Goal: Transaction & Acquisition: Purchase product/service

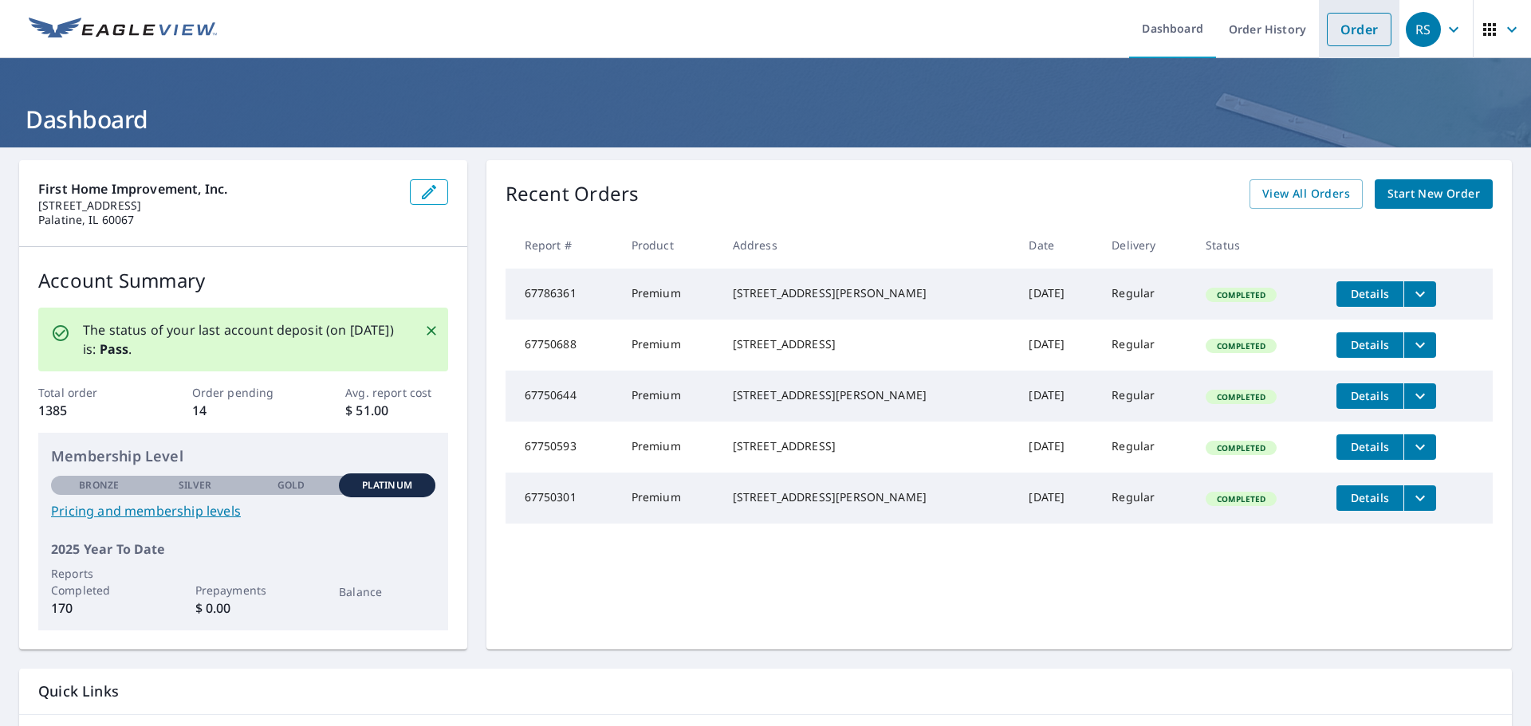
click at [1343, 28] on link "Order" at bounding box center [1359, 29] width 65 height 33
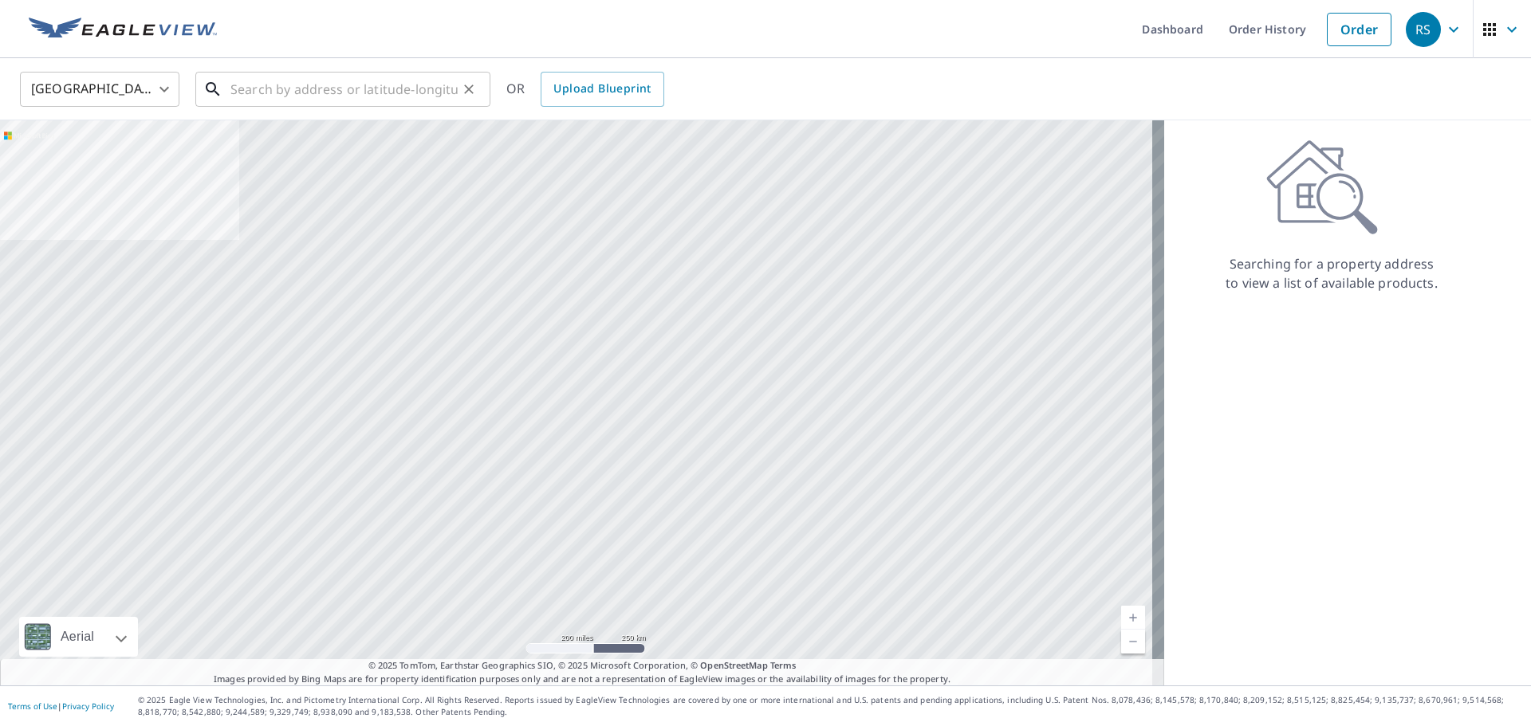
click at [263, 86] on input "text" at bounding box center [343, 89] width 227 height 45
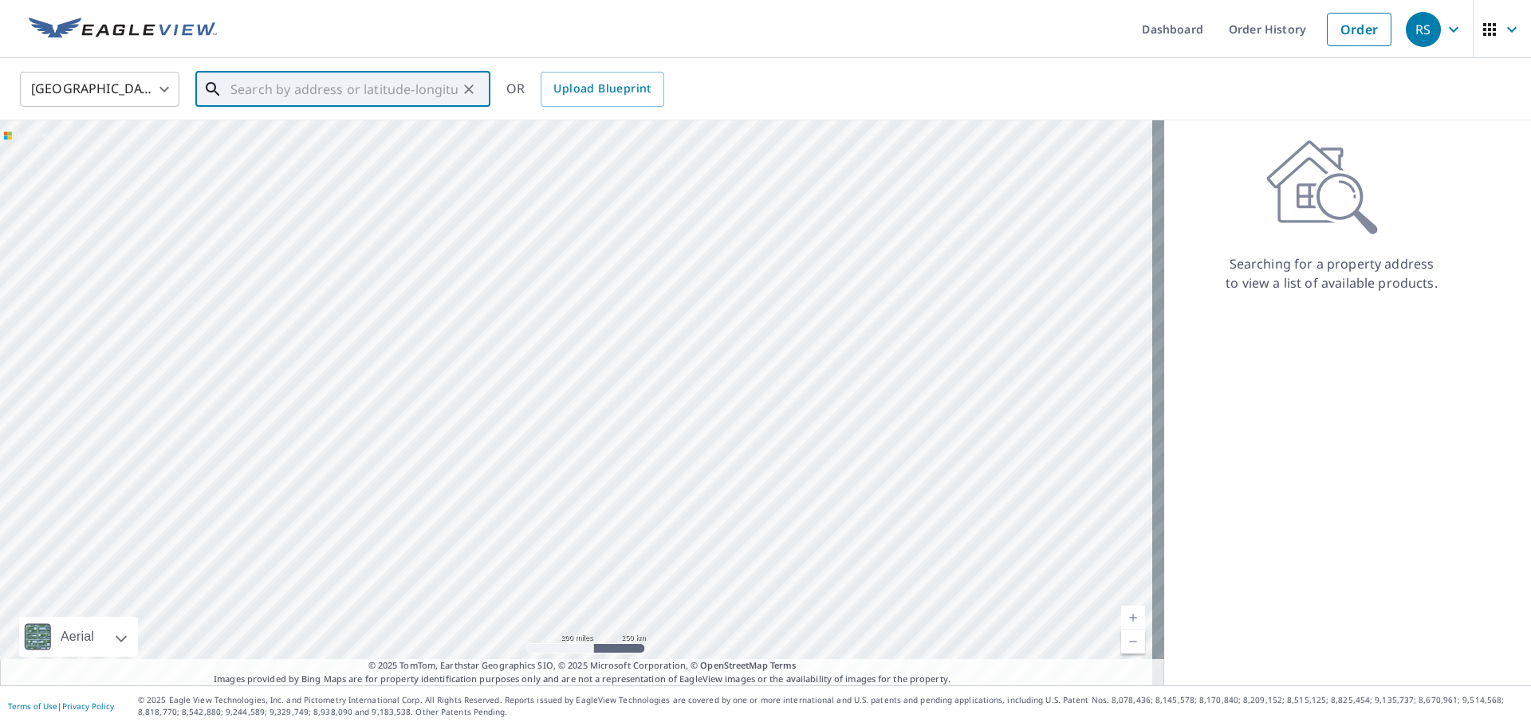
click at [307, 86] on input "text" at bounding box center [343, 89] width 227 height 45
click at [307, 88] on input "text" at bounding box center [343, 89] width 227 height 45
click at [309, 136] on span "1487 [PERSON_NAME] Pass" at bounding box center [352, 135] width 250 height 19
type input "[STREET_ADDRESS][PERSON_NAME]"
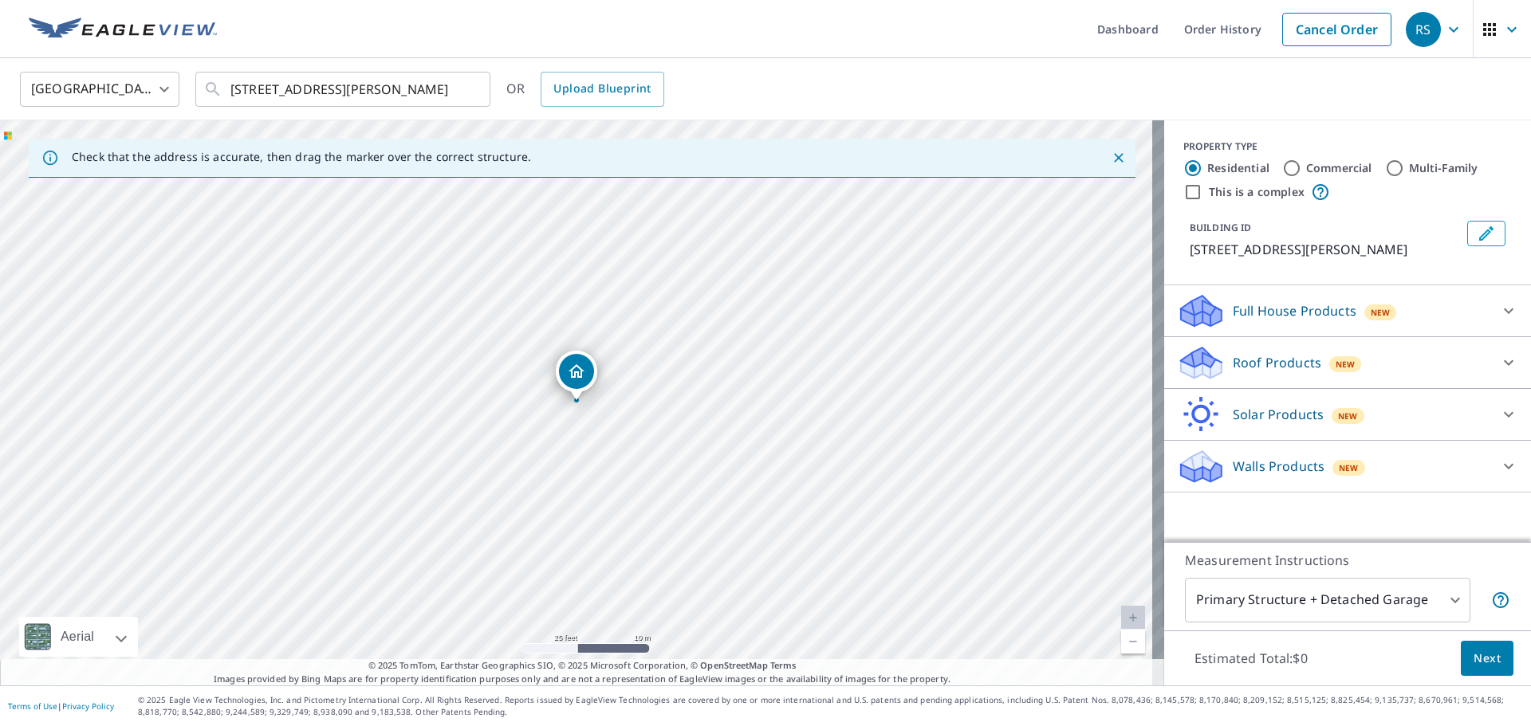
click at [1270, 371] on p "Roof Products" at bounding box center [1277, 362] width 88 height 19
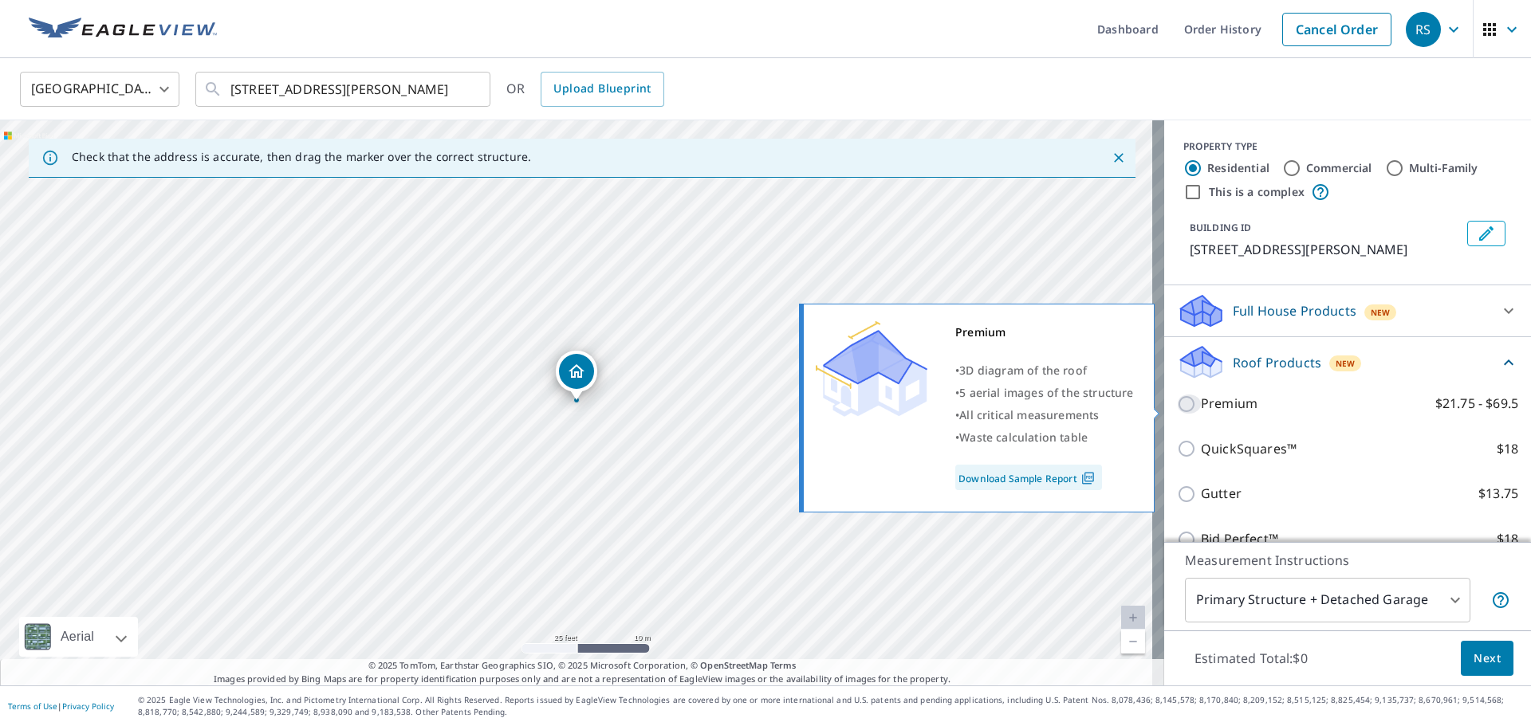
click at [1187, 410] on input "Premium $21.75 - $69.5" at bounding box center [1189, 404] width 24 height 19
checkbox input "true"
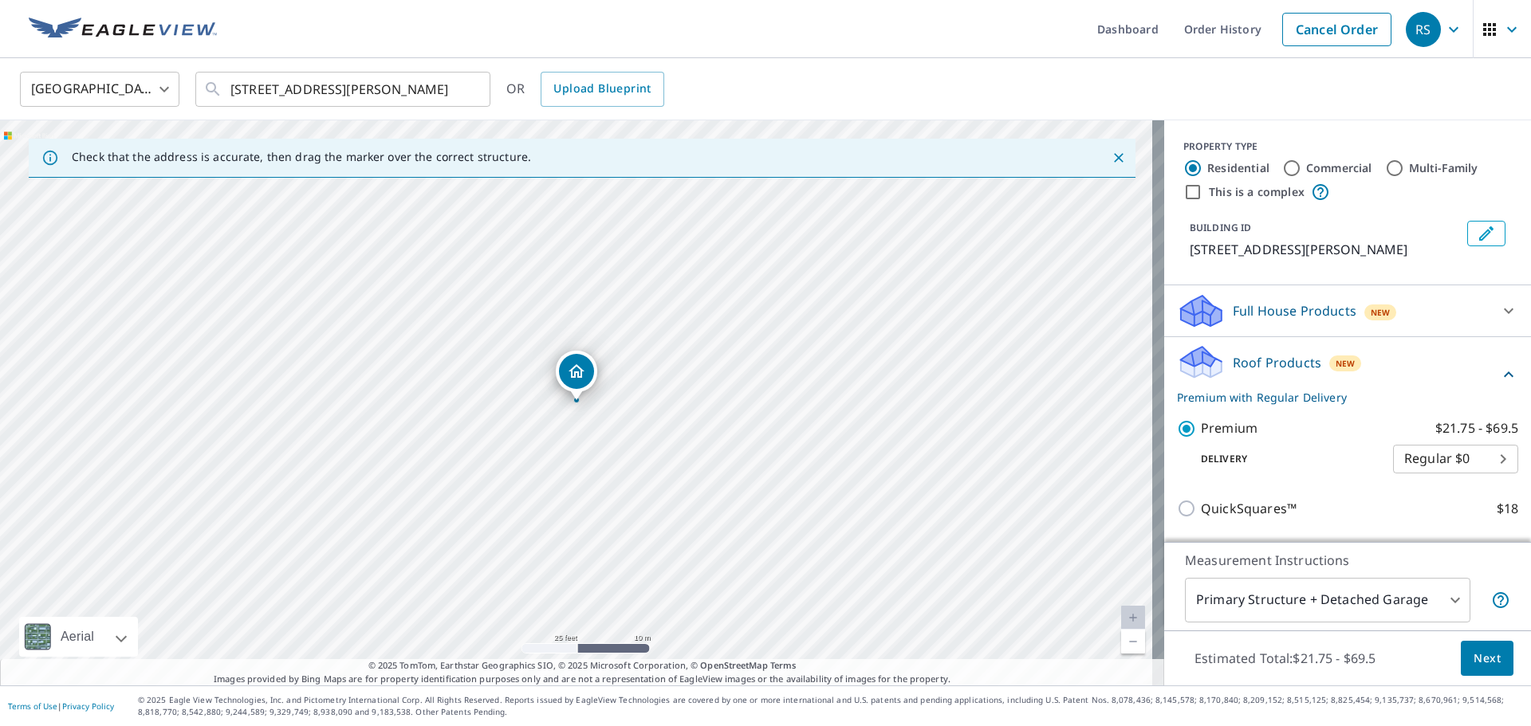
click at [1284, 608] on body "RS RS Dashboard Order History Cancel Order RS [GEOGRAPHIC_DATA] [GEOGRAPHIC_DAT…" at bounding box center [765, 363] width 1531 height 726
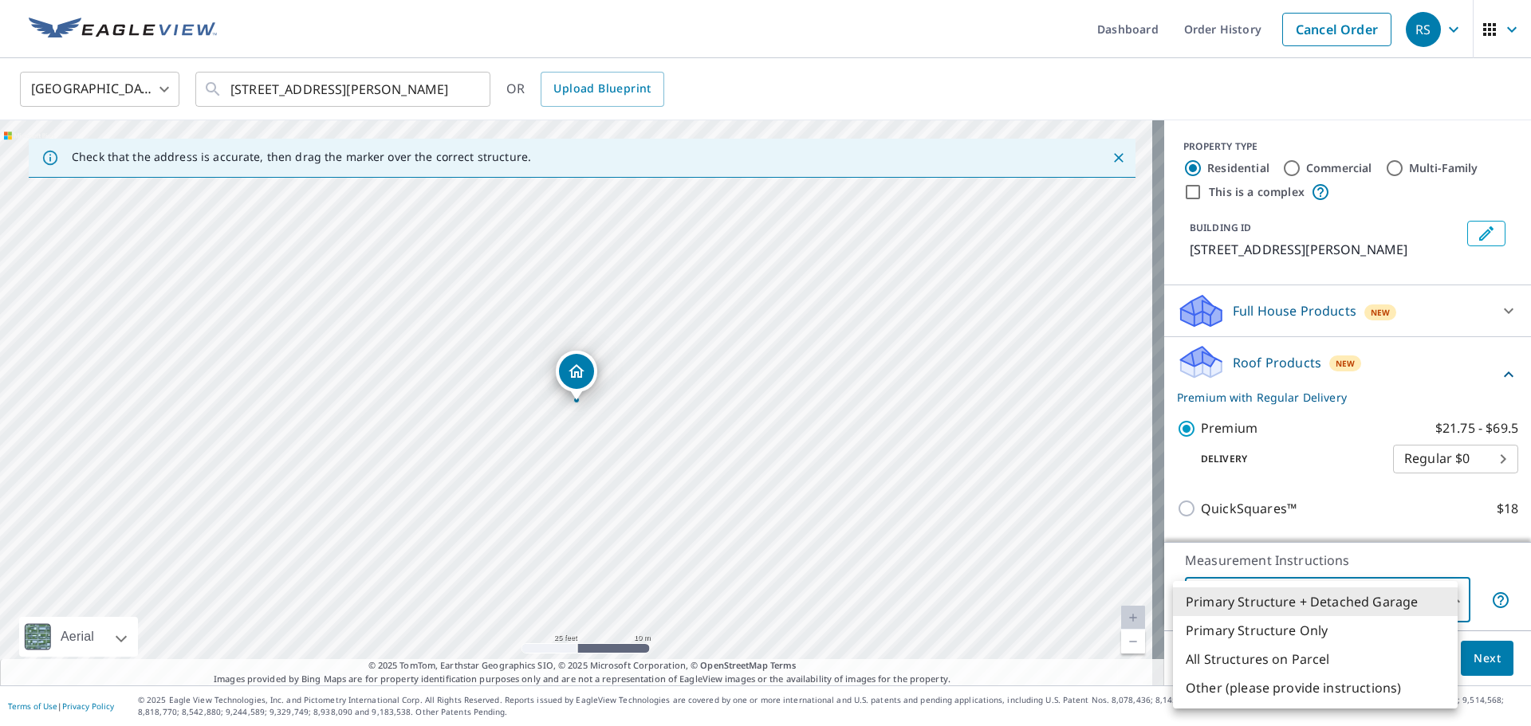
click at [1258, 632] on li "Primary Structure Only" at bounding box center [1315, 630] width 285 height 29
type input "2"
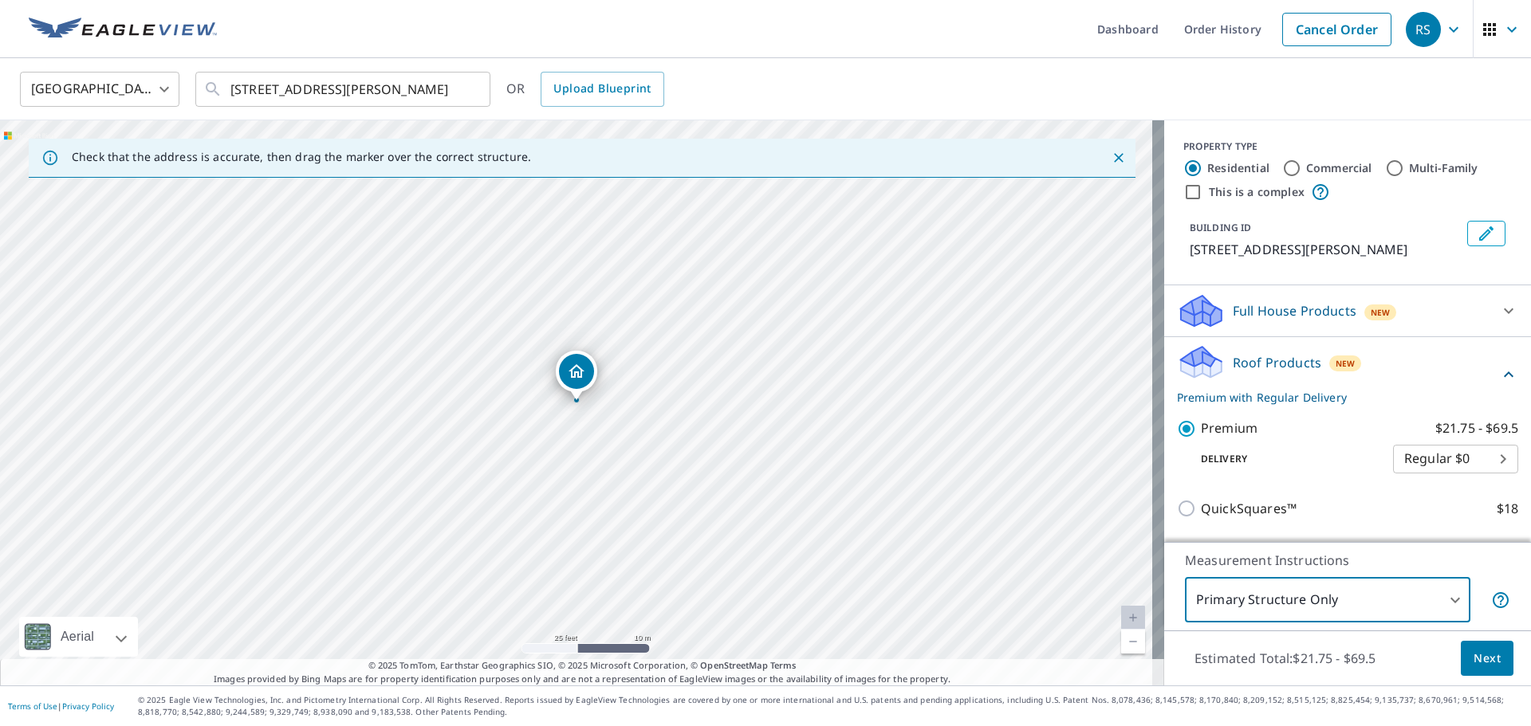
click at [1473, 655] on span "Next" at bounding box center [1486, 659] width 27 height 20
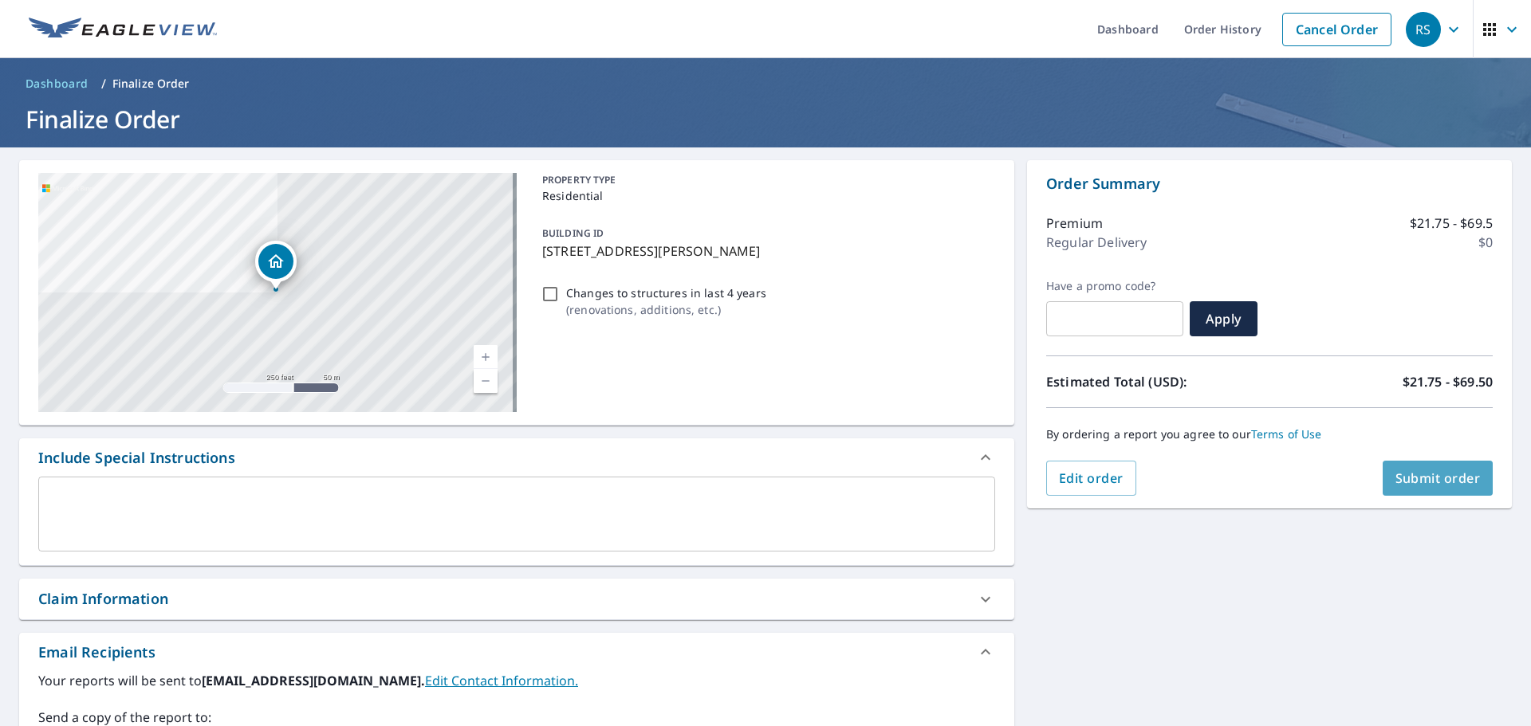
click at [1444, 474] on span "Submit order" at bounding box center [1437, 479] width 85 height 18
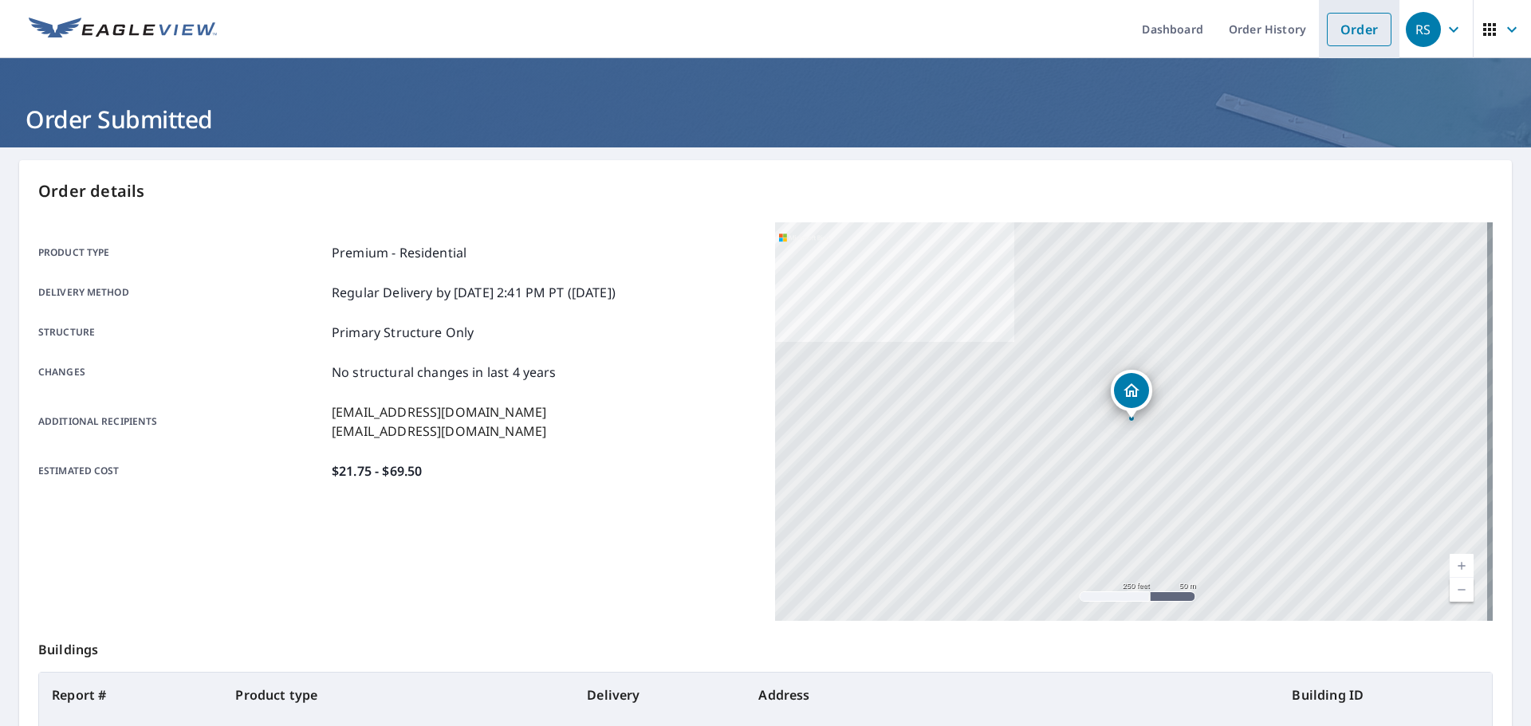
click at [1327, 30] on link "Order" at bounding box center [1359, 29] width 65 height 33
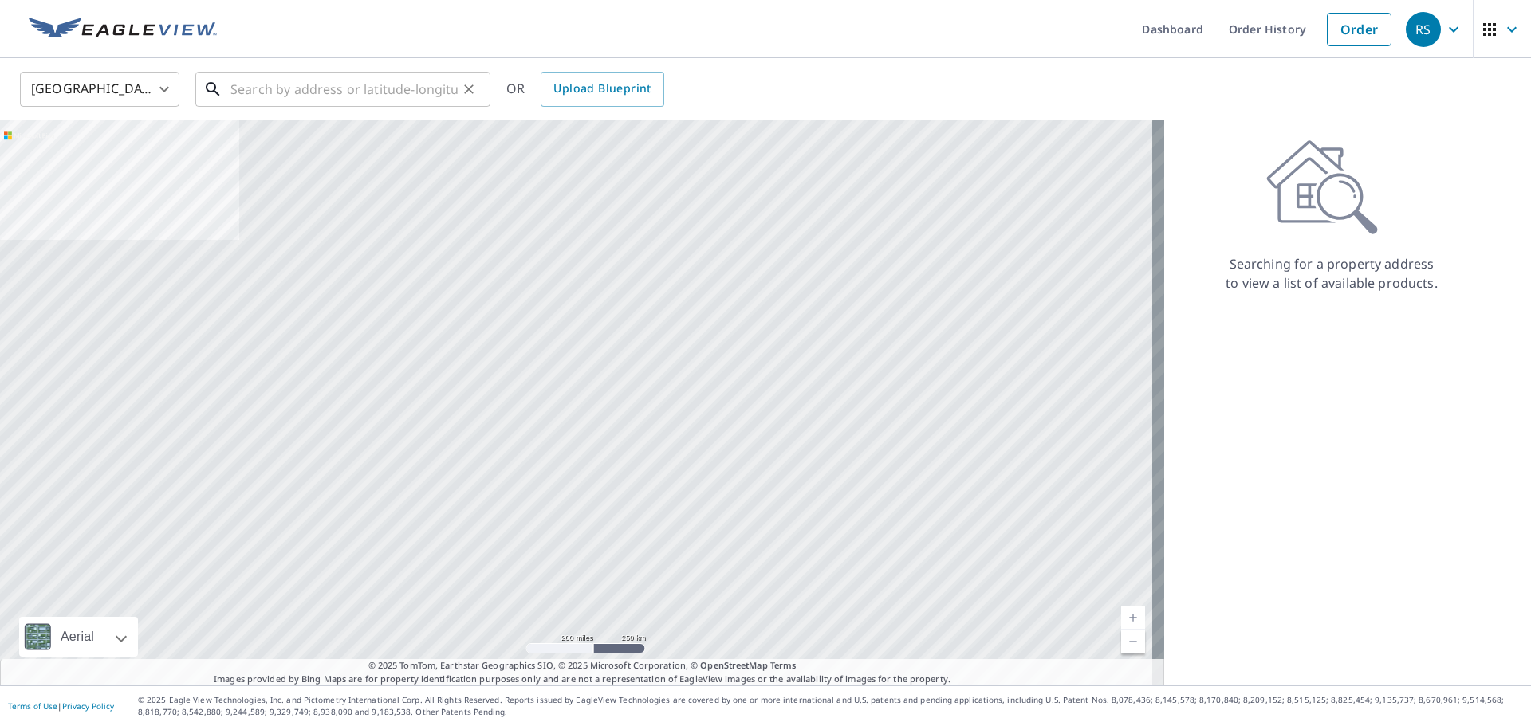
click at [289, 88] on input "text" at bounding box center [343, 89] width 227 height 45
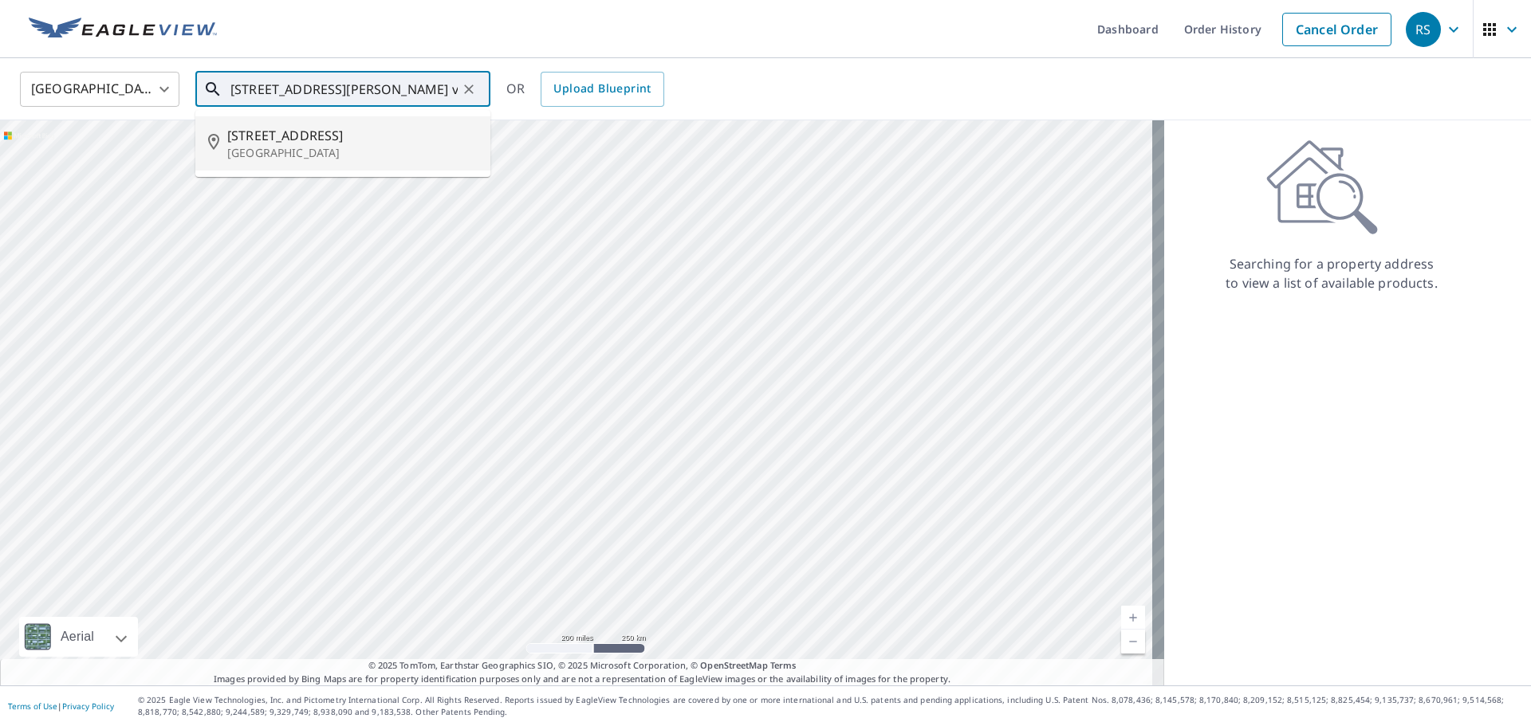
click at [324, 144] on span "[STREET_ADDRESS]" at bounding box center [352, 135] width 250 height 19
type input "[STREET_ADDRESS][PERSON_NAME]"
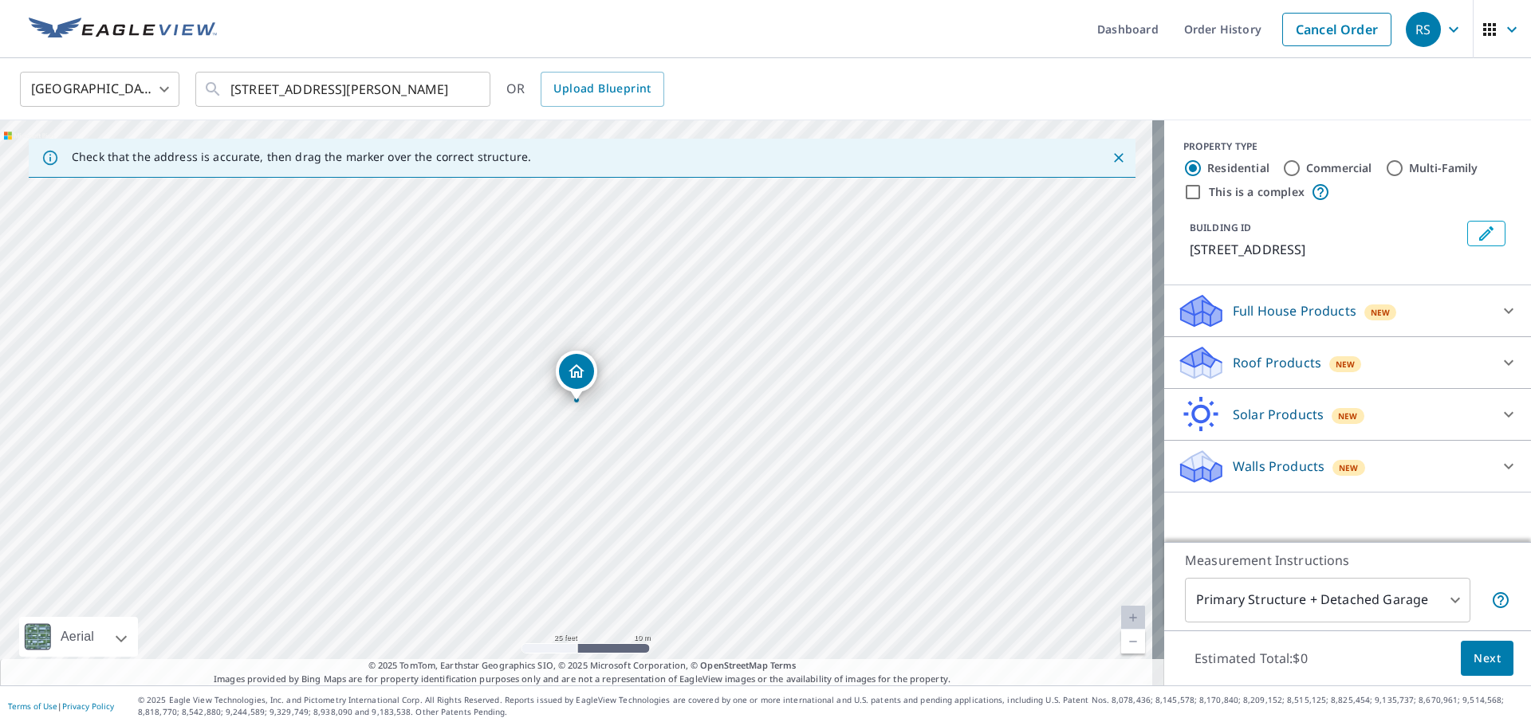
click at [1304, 372] on p "Roof Products" at bounding box center [1277, 362] width 88 height 19
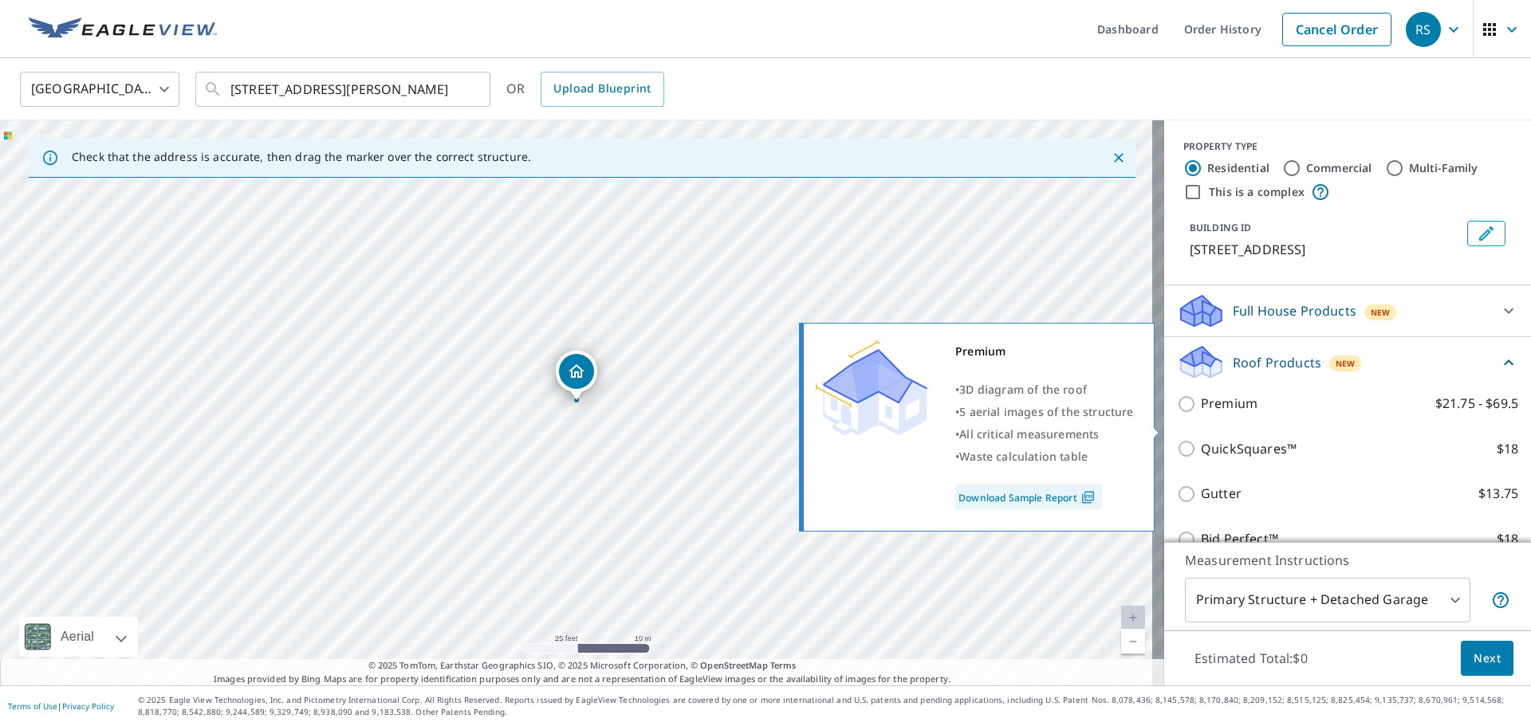
click at [1216, 414] on p "Premium" at bounding box center [1229, 404] width 57 height 20
click at [1201, 414] on input "Premium $21.75 - $69.5" at bounding box center [1189, 404] width 24 height 19
checkbox input "true"
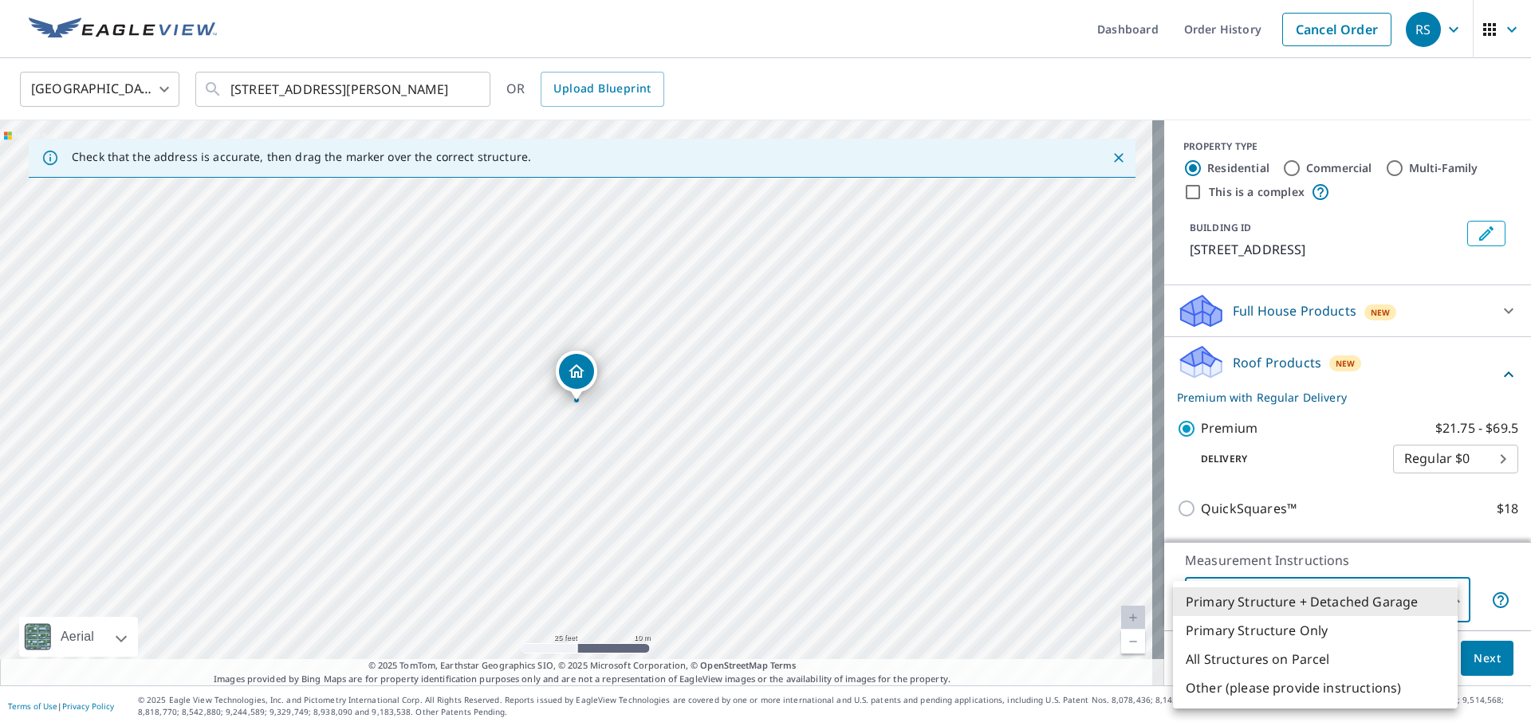
click at [1314, 600] on body "RS RS Dashboard Order History Cancel Order RS [GEOGRAPHIC_DATA] [GEOGRAPHIC_DAT…" at bounding box center [765, 363] width 1531 height 726
click at [1256, 631] on li "Primary Structure Only" at bounding box center [1315, 630] width 285 height 29
type input "2"
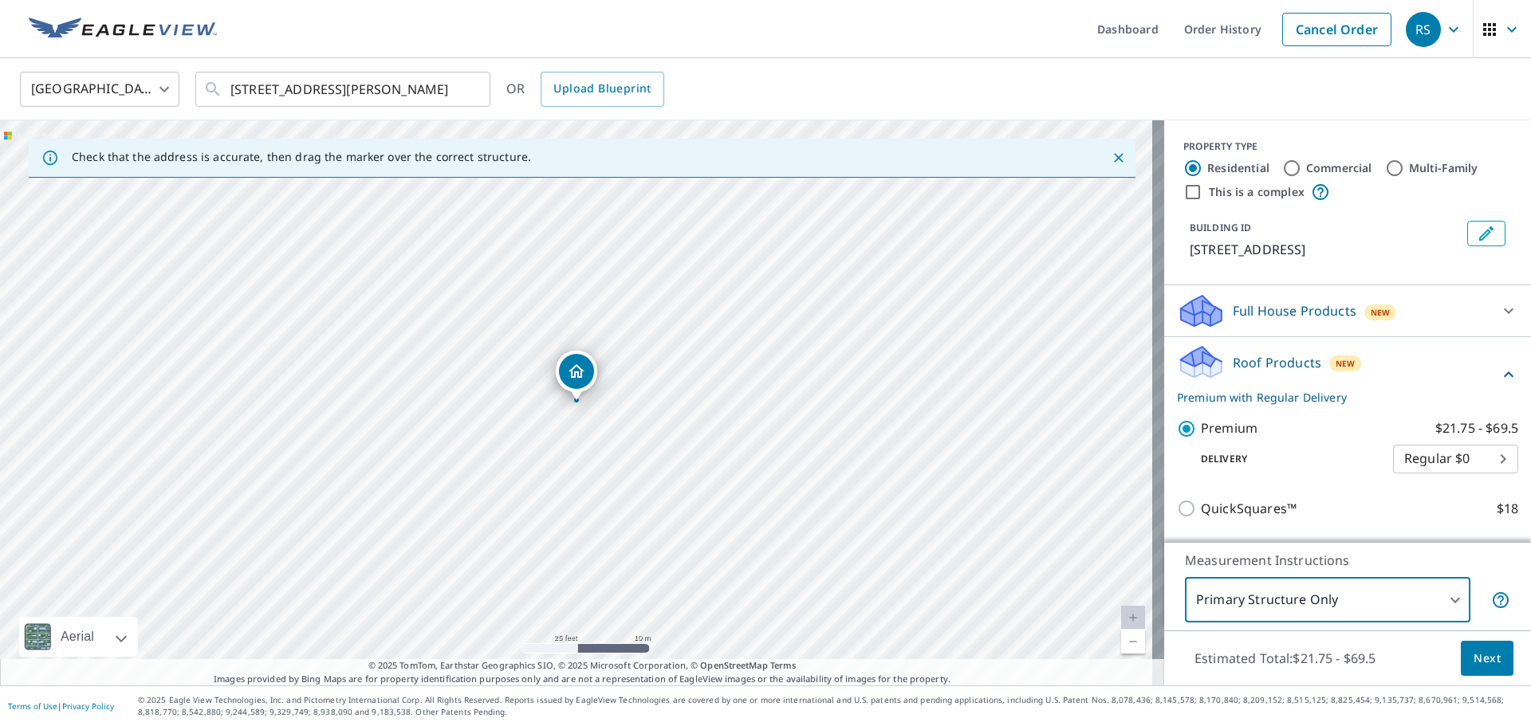
click at [1473, 659] on span "Next" at bounding box center [1486, 659] width 27 height 20
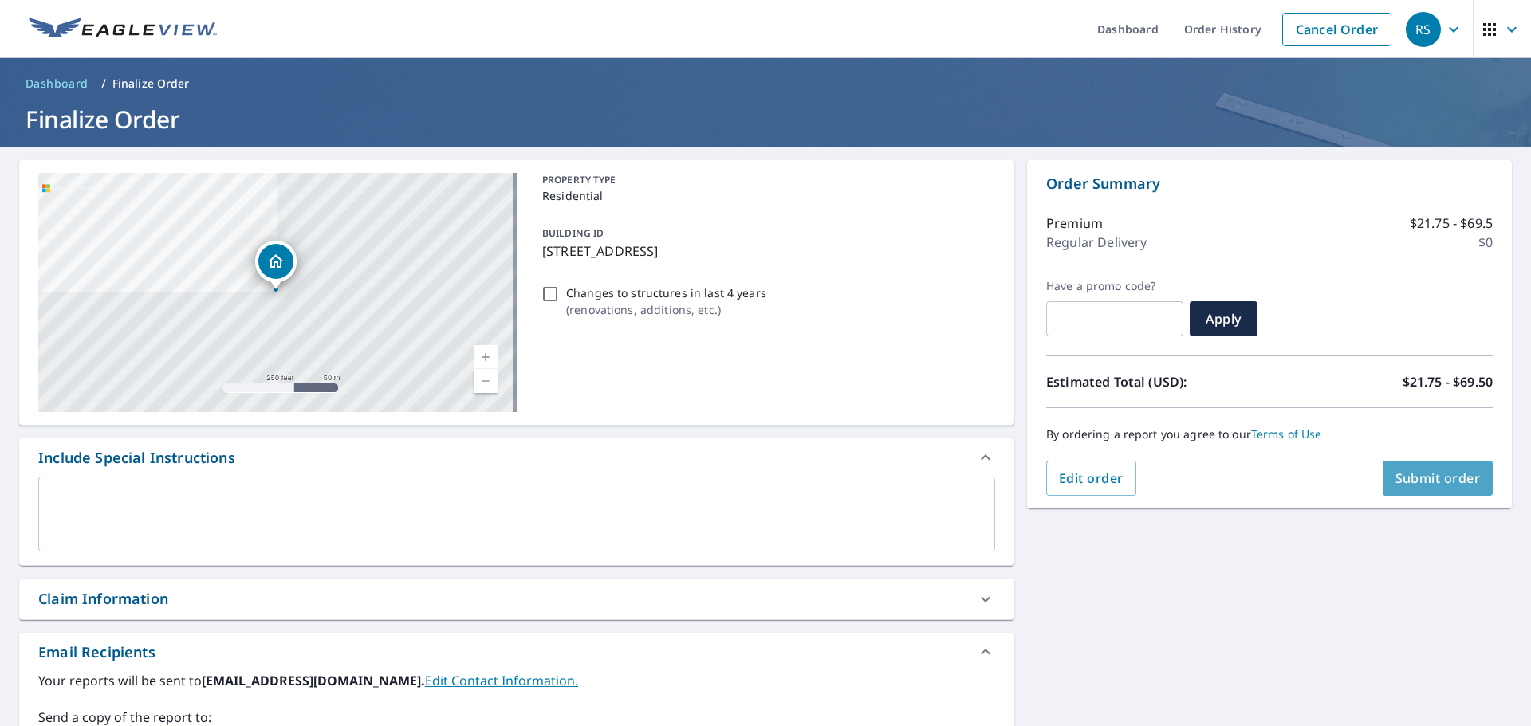
click at [1431, 482] on span "Submit order" at bounding box center [1437, 479] width 85 height 18
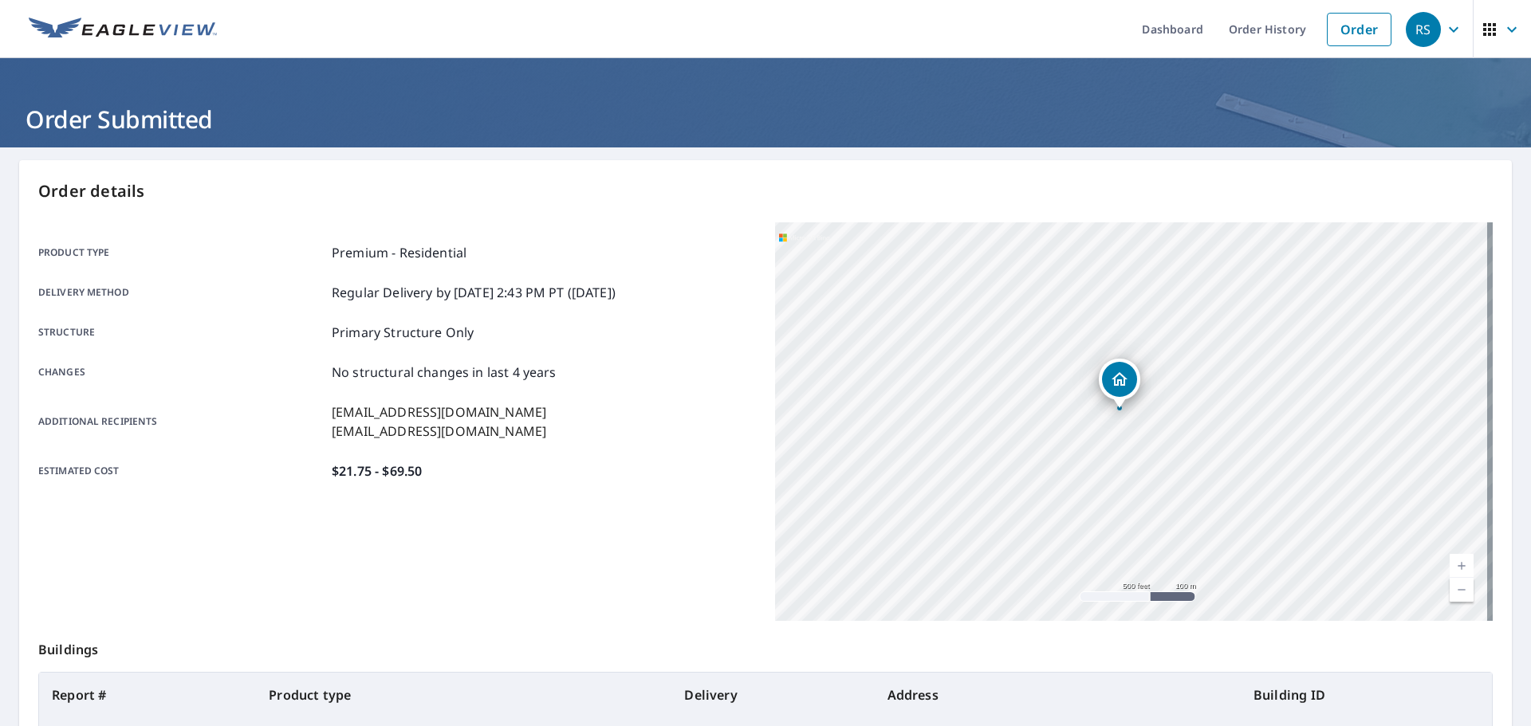
drag, startPoint x: 1120, startPoint y: 380, endPoint x: 1106, endPoint y: 448, distance: 69.3
click at [1106, 448] on div "[STREET_ADDRESS][PERSON_NAME]" at bounding box center [1134, 421] width 718 height 399
click at [1355, 29] on link "Order" at bounding box center [1359, 29] width 65 height 33
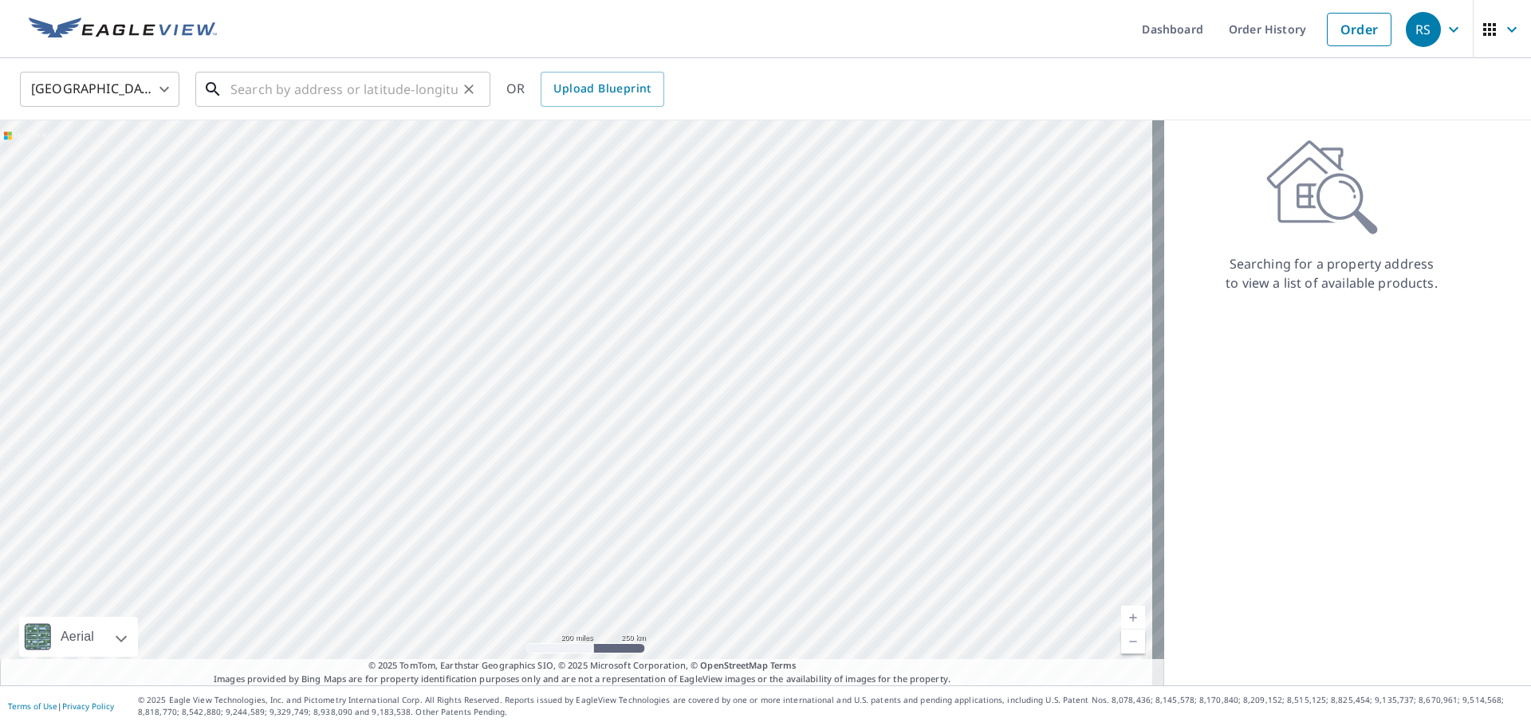
click at [290, 93] on input "text" at bounding box center [343, 89] width 227 height 45
click at [305, 91] on input "text" at bounding box center [343, 89] width 227 height 45
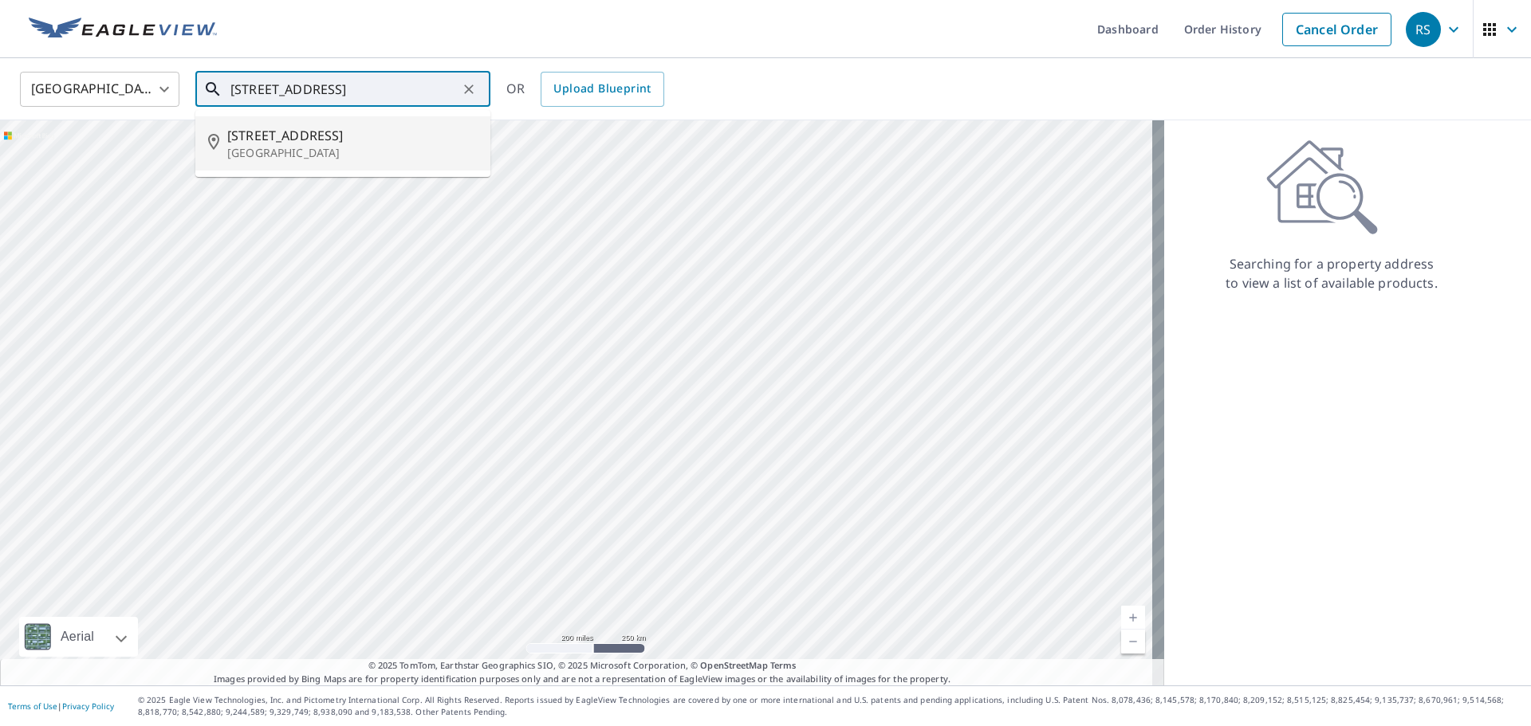
click at [300, 145] on span "[STREET_ADDRESS]" at bounding box center [352, 135] width 250 height 19
type input "[STREET_ADDRESS]"
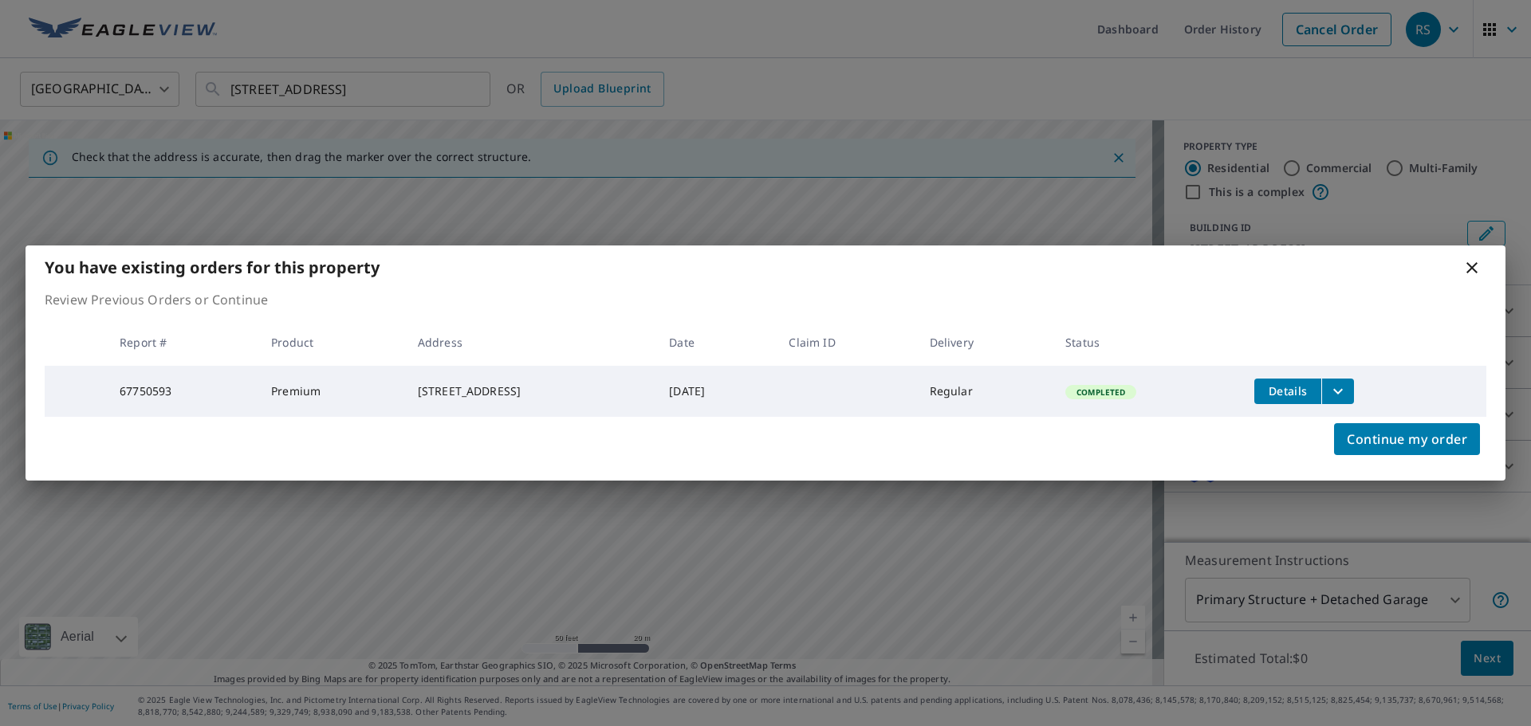
click at [1470, 265] on icon at bounding box center [1471, 267] width 11 height 11
